Goal: Task Accomplishment & Management: Manage account settings

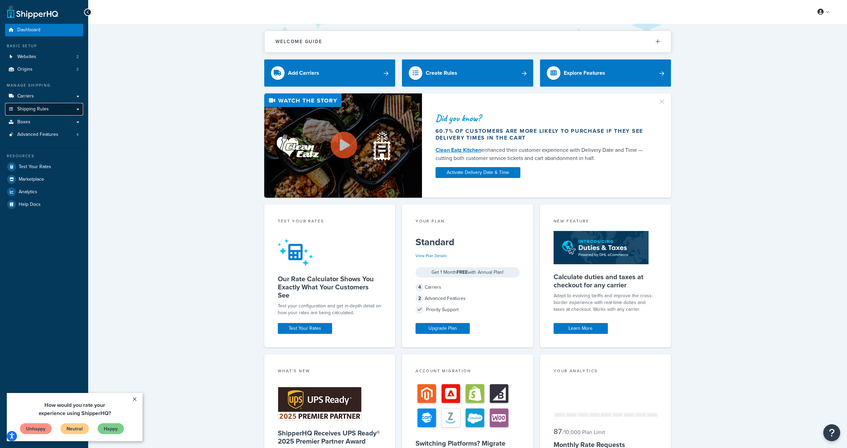
click at [36, 113] on link "Shipping Rules" at bounding box center [44, 109] width 78 height 13
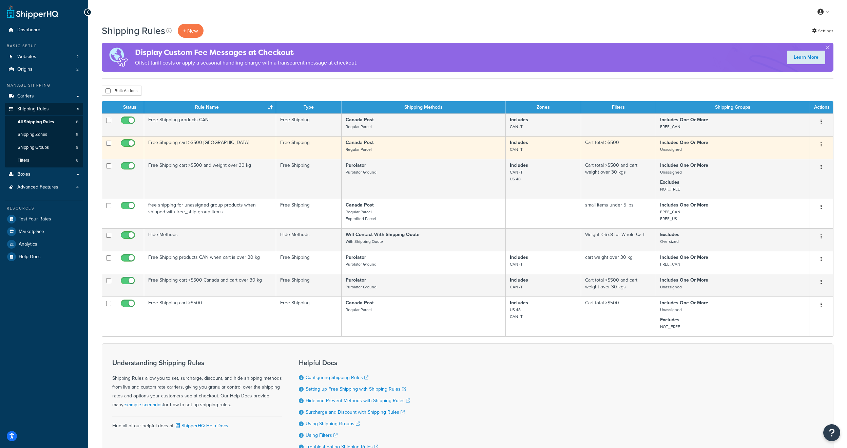
click at [730, 153] on td "Includes One Or More Unassigned" at bounding box center [732, 147] width 153 height 23
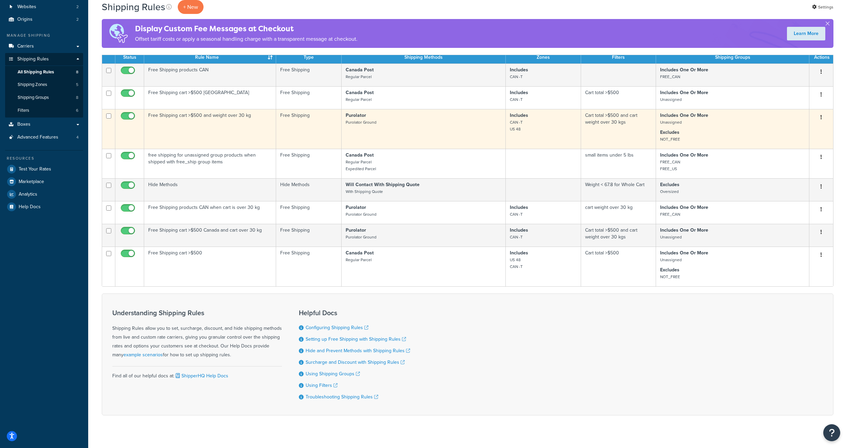
scroll to position [61, 0]
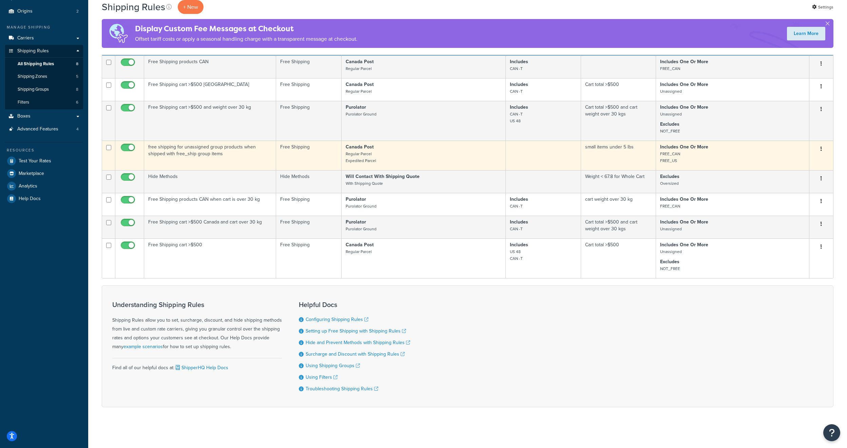
click at [828, 153] on td "Edit Duplicate Delete" at bounding box center [822, 155] width 24 height 30
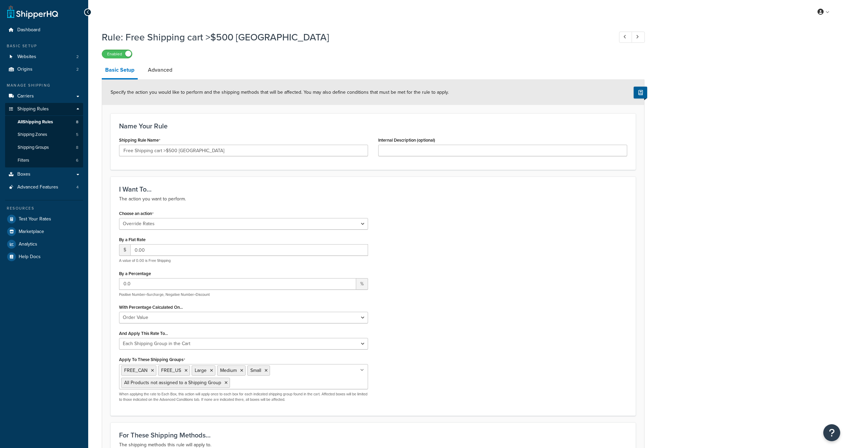
select select "OVERRIDE"
select select "SHIPPING_GROUP"
click at [253, 383] on input "Apply To These Shipping Groups" at bounding box center [262, 381] width 60 height 7
click at [474, 269] on div "Choose an action Choose an action Override Rates Surcharge or discount rates Hi…" at bounding box center [373, 307] width 518 height 198
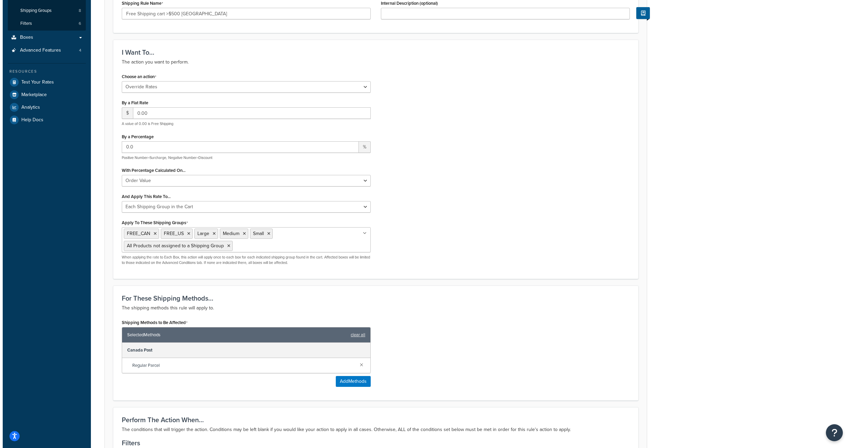
scroll to position [170, 0]
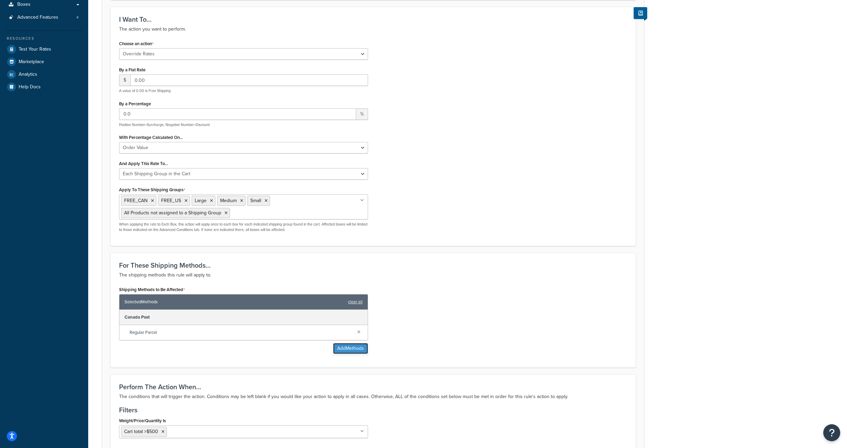
click at [340, 351] on button "Add Methods" at bounding box center [350, 348] width 35 height 11
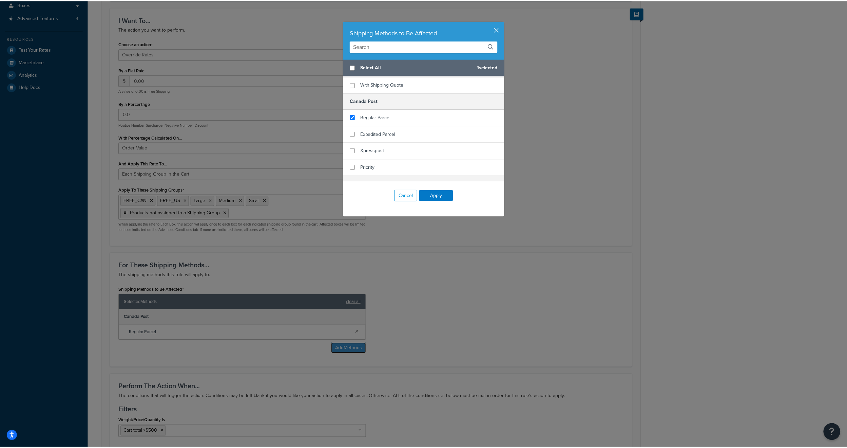
scroll to position [0, 0]
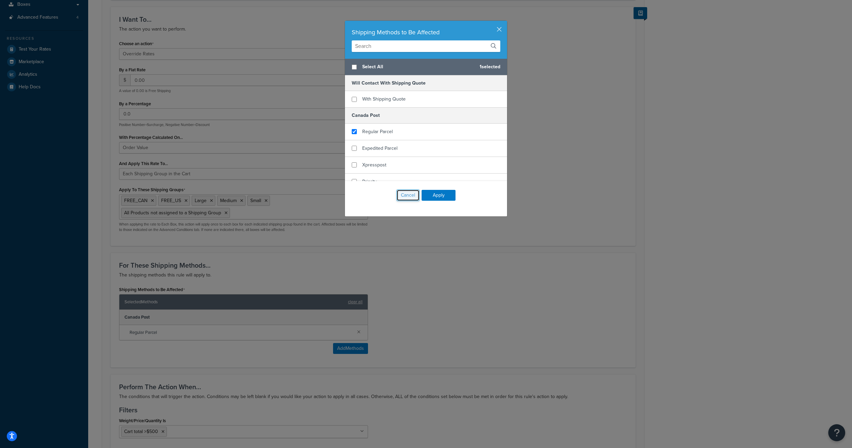
click at [407, 199] on button "Cancel" at bounding box center [408, 195] width 23 height 12
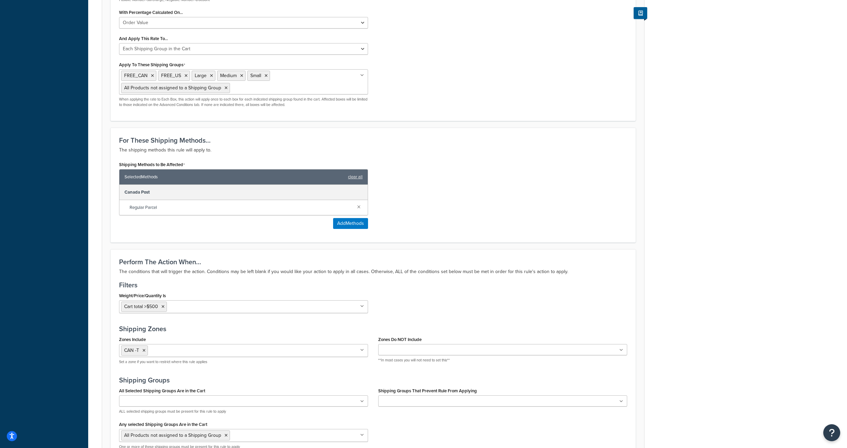
scroll to position [277, 0]
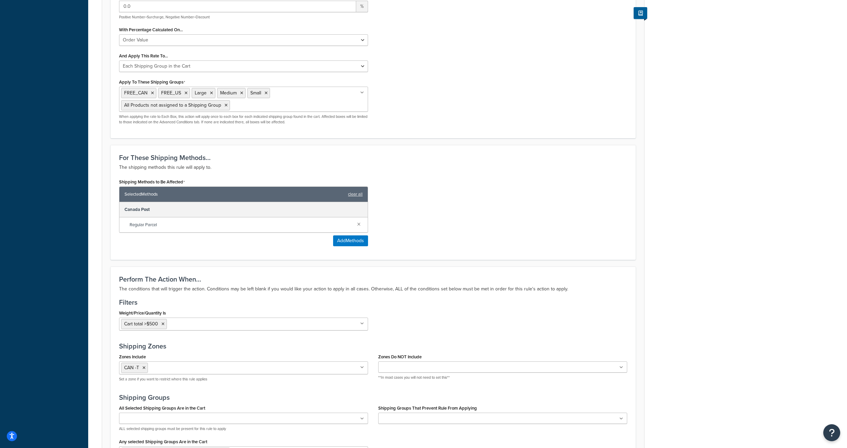
drag, startPoint x: 396, startPoint y: 147, endPoint x: 367, endPoint y: 146, distance: 28.9
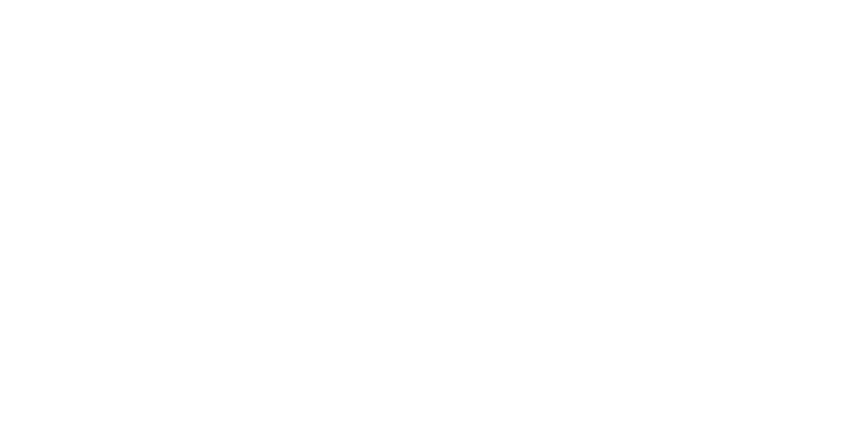
select select "OVERRIDE"
select select "SHIPPING_GROUP"
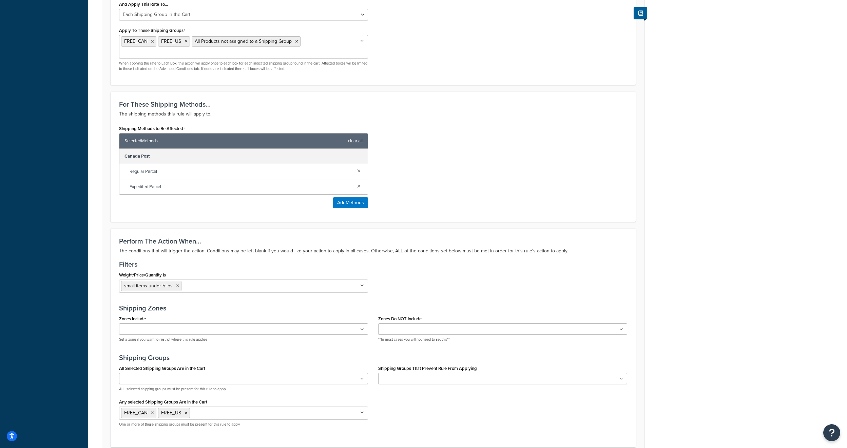
scroll to position [373, 0]
